Goal: Transaction & Acquisition: Register for event/course

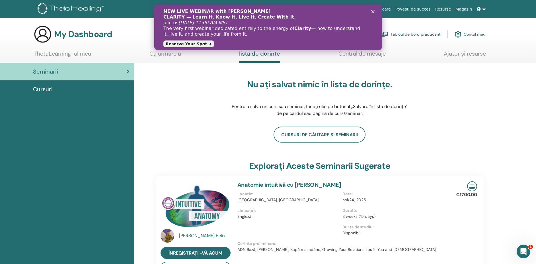
click at [475, 34] on link "Contul meu" at bounding box center [470, 34] width 31 height 13
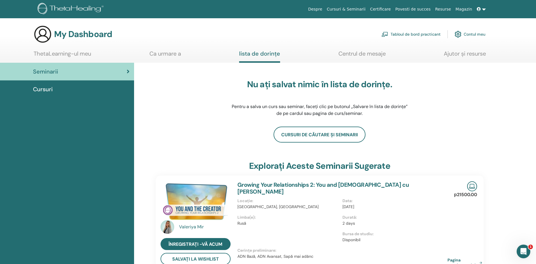
click at [478, 8] on icon at bounding box center [479, 9] width 4 height 4
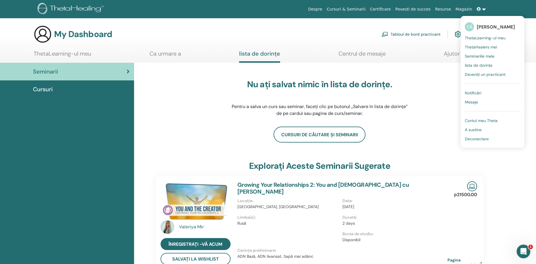
click at [411, 123] on div "Nu ați salvat nimic în lista de dorințe. Pentru a salva un curs sau seminar, fa…" at bounding box center [320, 98] width 328 height 57
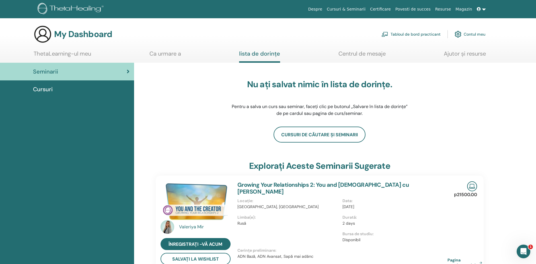
click at [480, 8] on icon at bounding box center [479, 9] width 4 height 4
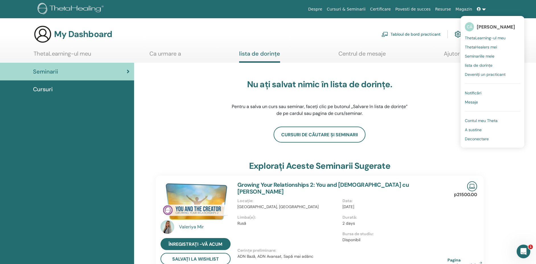
click at [473, 55] on span "Seminariile mele" at bounding box center [480, 56] width 30 height 5
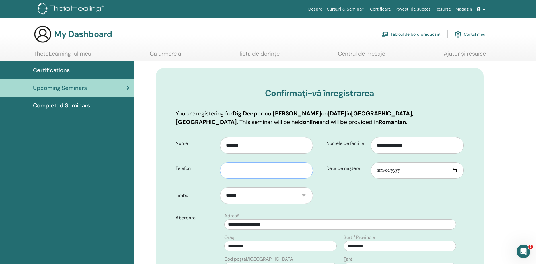
click at [241, 169] on input "text" at bounding box center [266, 170] width 93 height 17
click at [242, 169] on input "**********" at bounding box center [266, 170] width 93 height 17
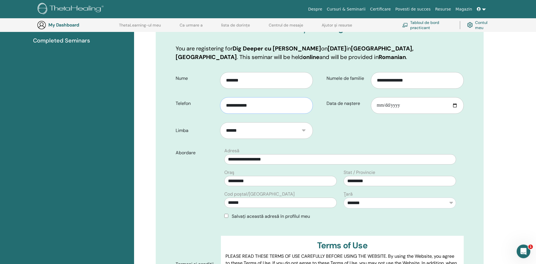
scroll to position [130, 0]
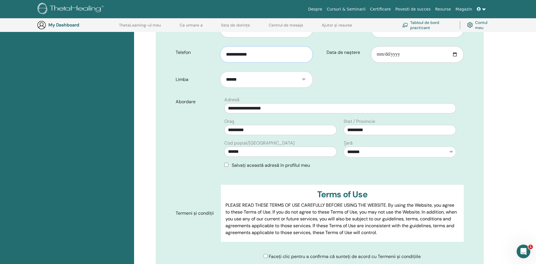
type input "**********"
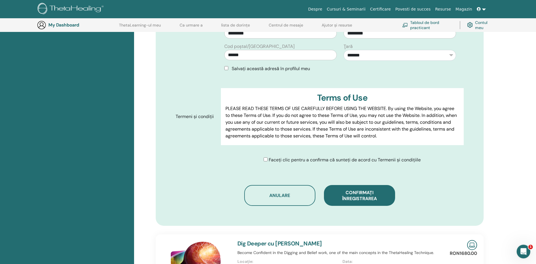
scroll to position [246, 0]
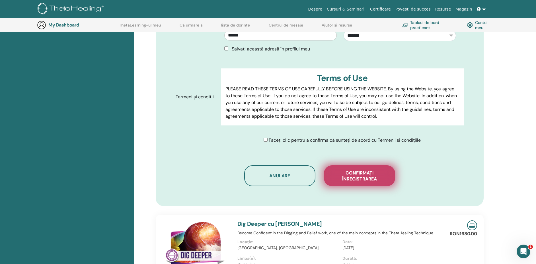
click at [345, 172] on span "Confirmați înregistrarea" at bounding box center [359, 176] width 57 height 12
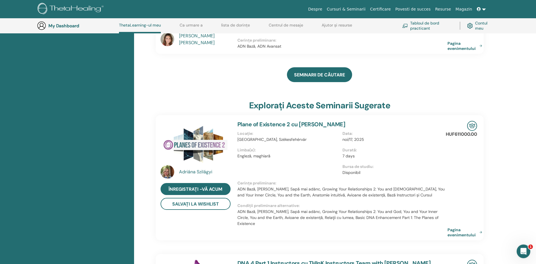
scroll to position [102, 0]
